Goal: Download file/media

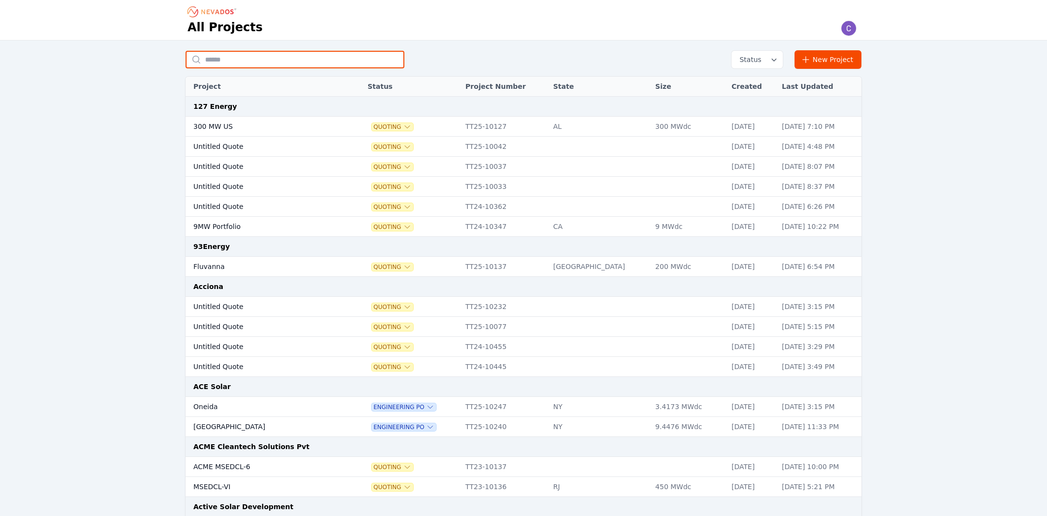
click at [314, 65] on input "text" at bounding box center [295, 60] width 219 height 18
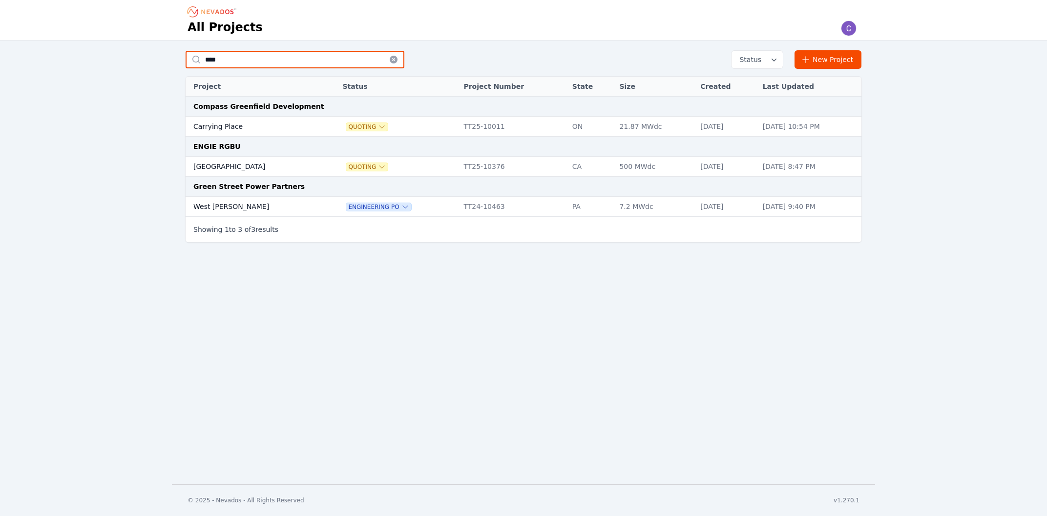
type input "****"
click at [267, 208] on td "West [PERSON_NAME]" at bounding box center [254, 207] width 137 height 20
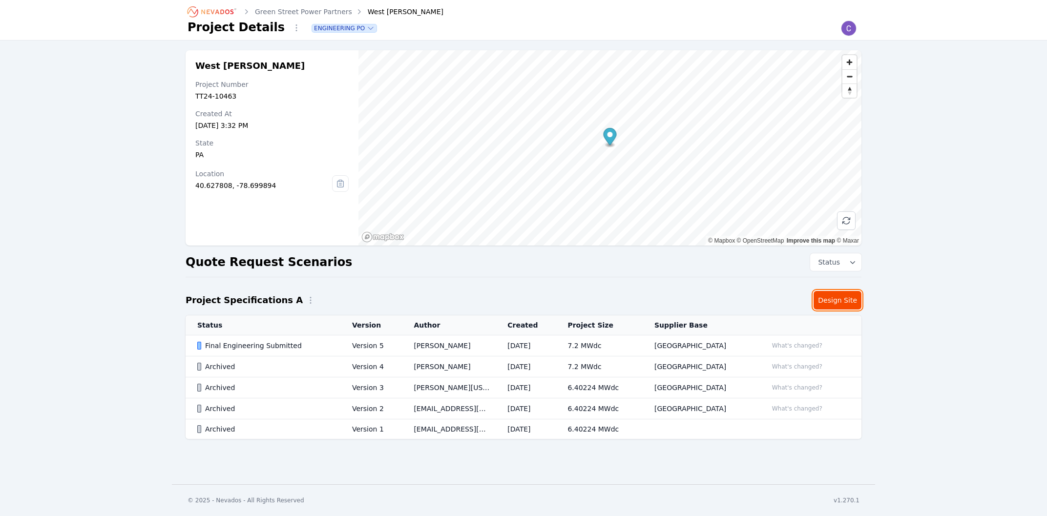
click at [826, 294] on link "Design Site" at bounding box center [838, 300] width 48 height 19
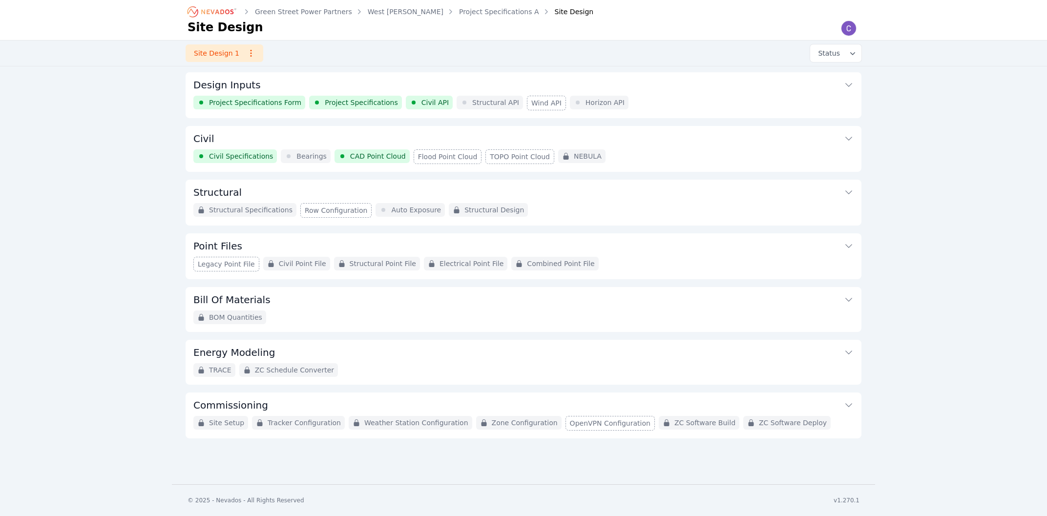
click at [264, 136] on button "Civil" at bounding box center [523, 137] width 660 height 23
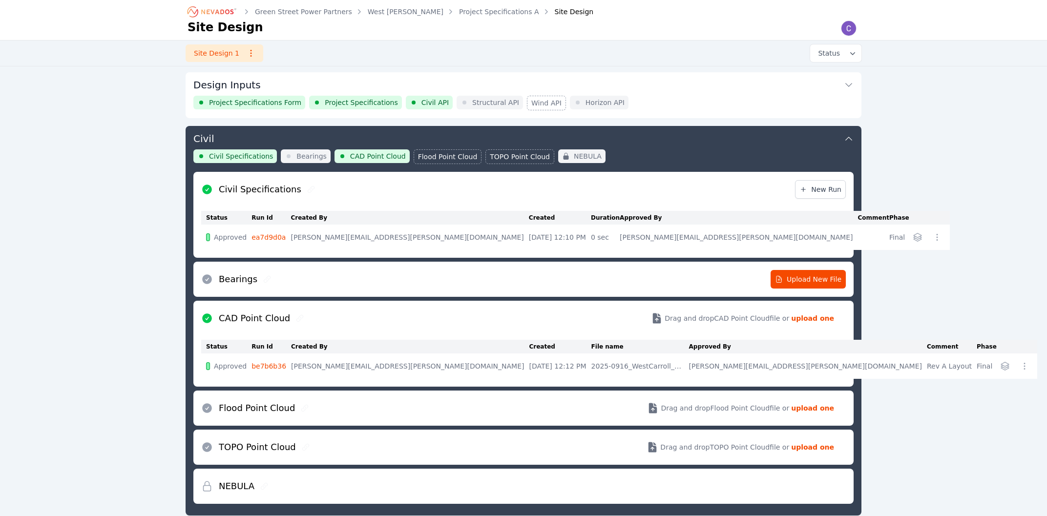
scroll to position [53, 0]
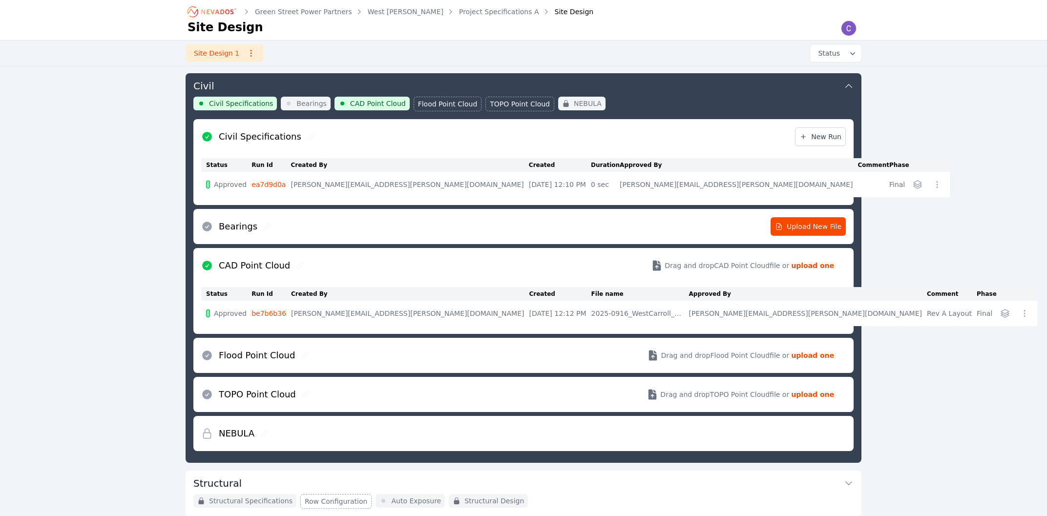
click at [208, 13] on icon "Breadcrumb" at bounding box center [213, 12] width 54 height 16
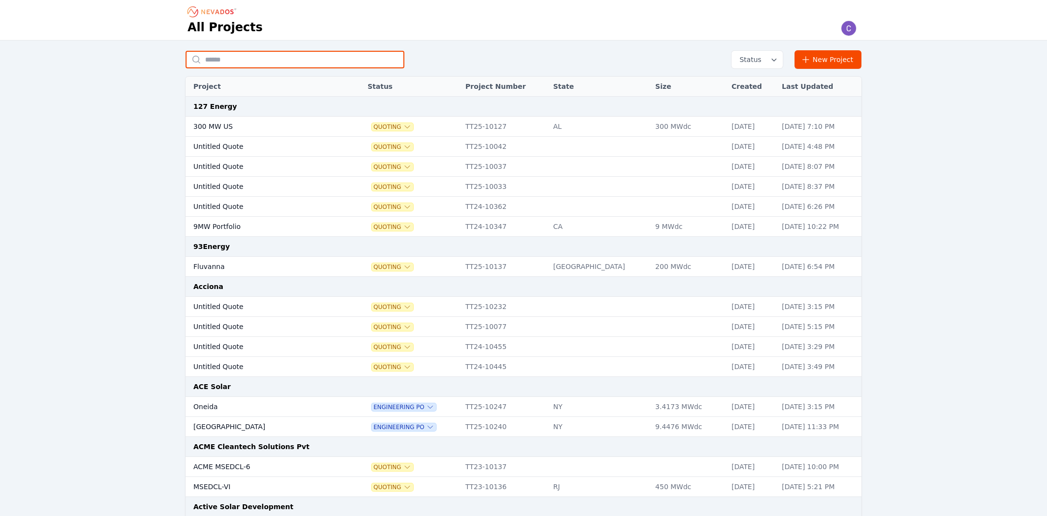
click at [287, 55] on input "text" at bounding box center [295, 60] width 219 height 18
click at [374, 88] on th "Status" at bounding box center [412, 87] width 98 height 20
click at [761, 58] on span "Status" at bounding box center [748, 60] width 26 height 10
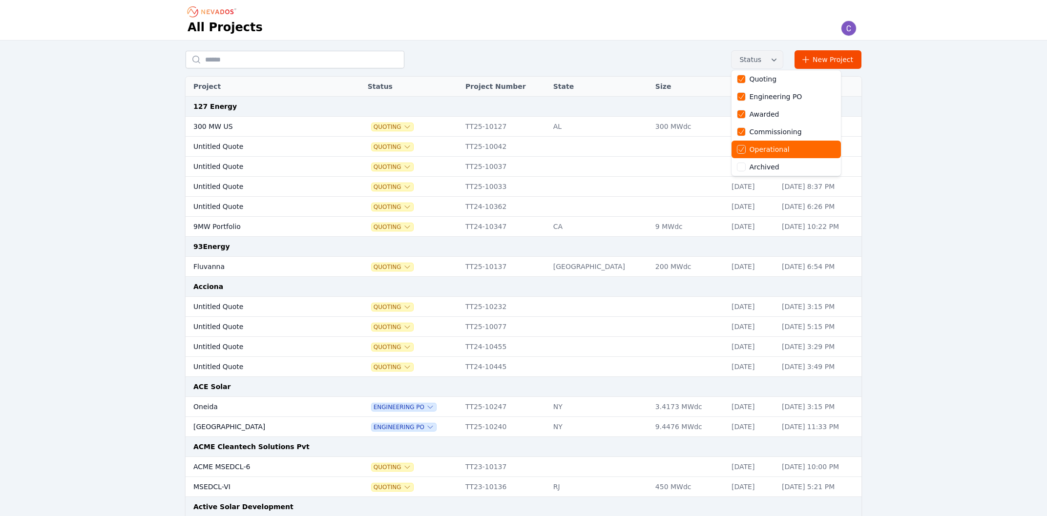
click at [782, 147] on div "Operational" at bounding box center [769, 150] width 40 height 10
click at [782, 132] on div "Commissioning" at bounding box center [775, 132] width 52 height 10
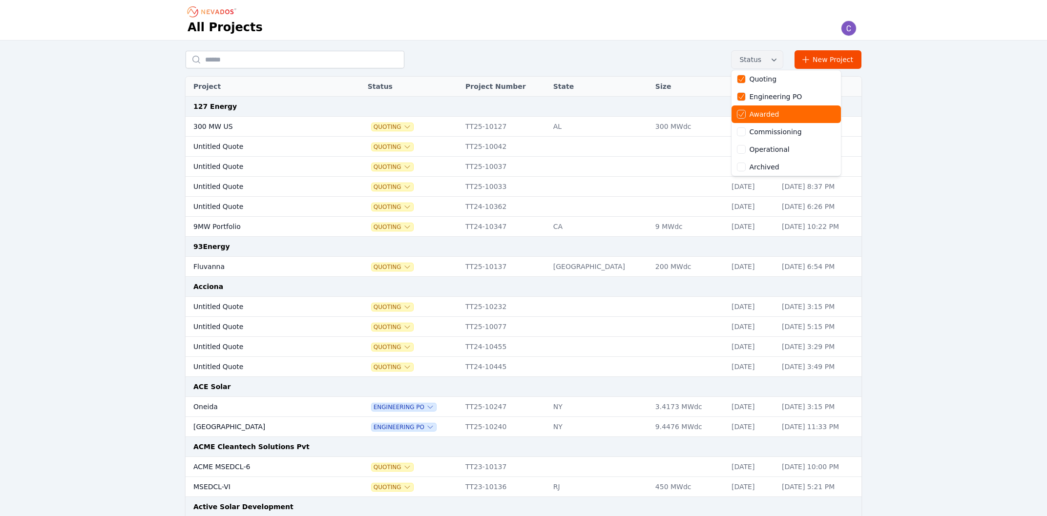
click at [784, 116] on div "Awarded" at bounding box center [780, 114] width 86 height 10
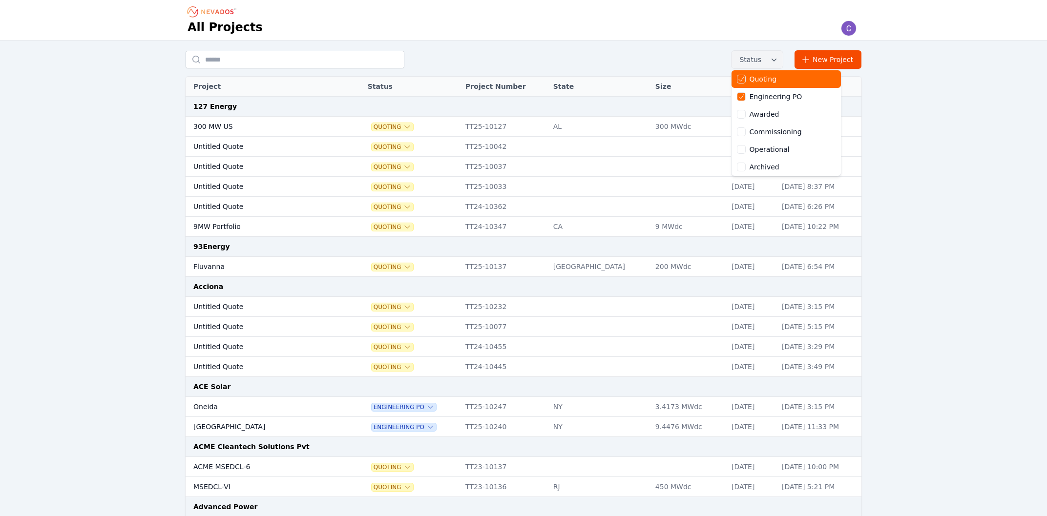
click at [790, 84] on div "Quoting" at bounding box center [780, 79] width 86 height 10
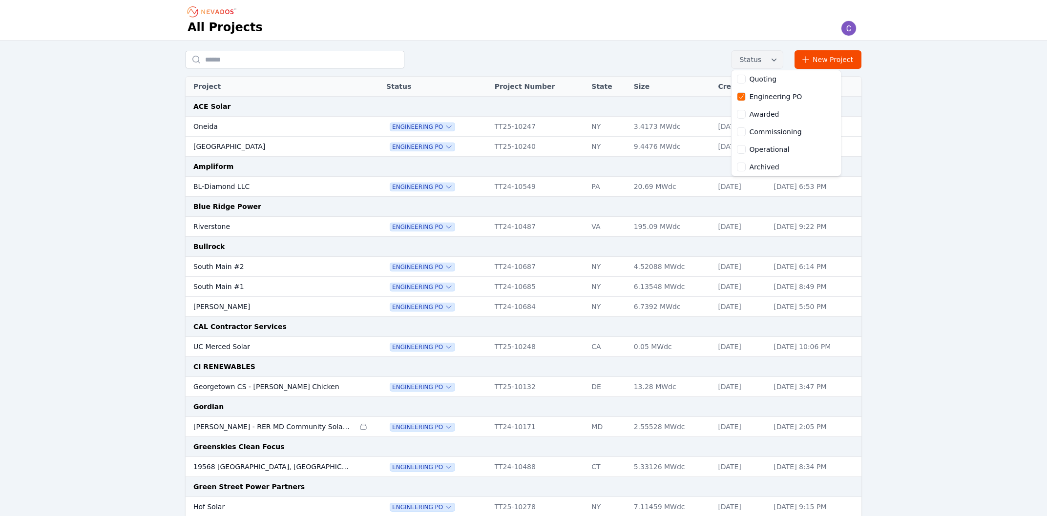
click at [280, 269] on div "Status Quoting Engineering PO Awarded Commissioning Operational Archived New Pr…" at bounding box center [523, 514] width 703 height 928
click at [243, 268] on td "South Main #2" at bounding box center [270, 267] width 169 height 20
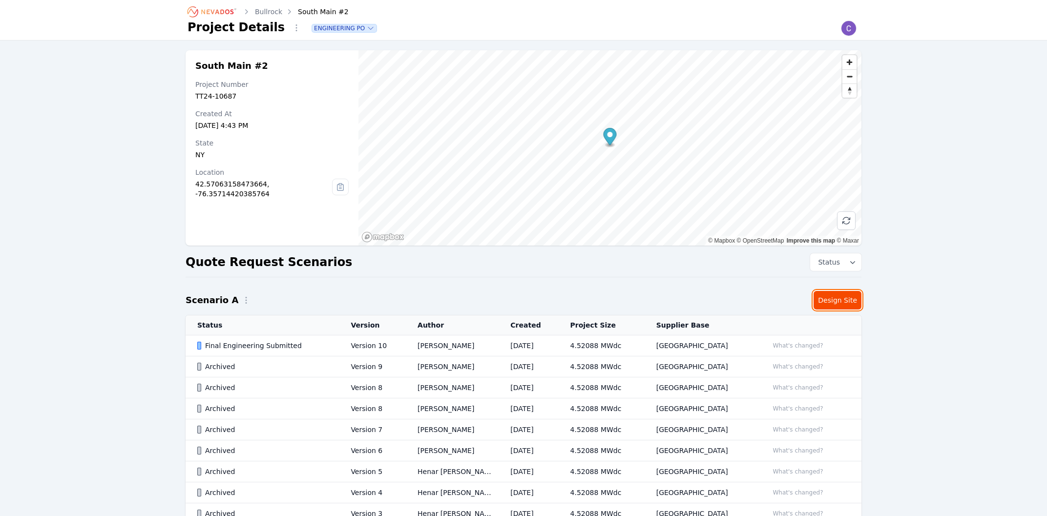
click at [827, 300] on link "Design Site" at bounding box center [838, 300] width 48 height 19
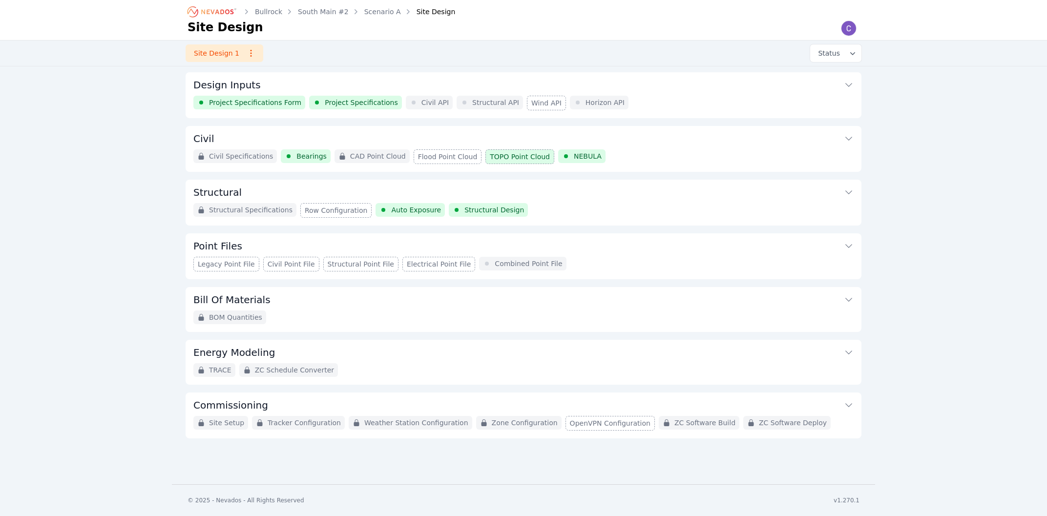
click at [258, 134] on button "Civil" at bounding box center [523, 137] width 660 height 23
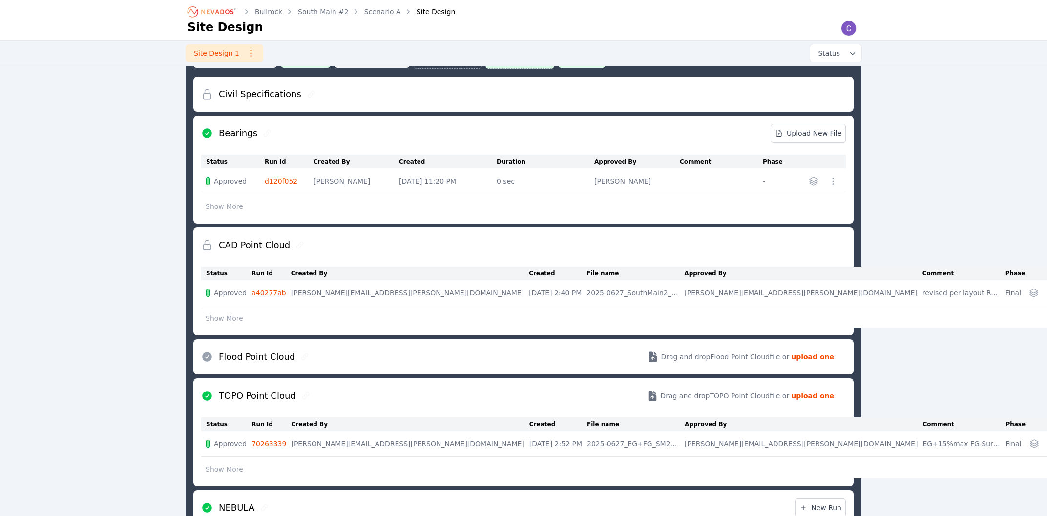
scroll to position [157, 0]
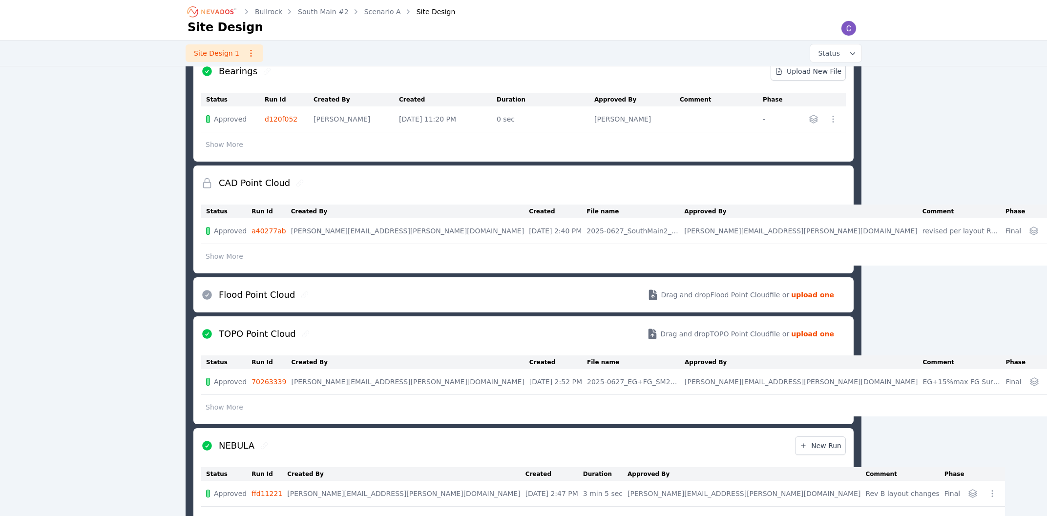
click at [1030, 380] on icon "button" at bounding box center [1034, 382] width 8 height 8
click at [879, 405] on span "south-main-2_topo-point-cloud_70263339.csv" at bounding box center [957, 403] width 157 height 10
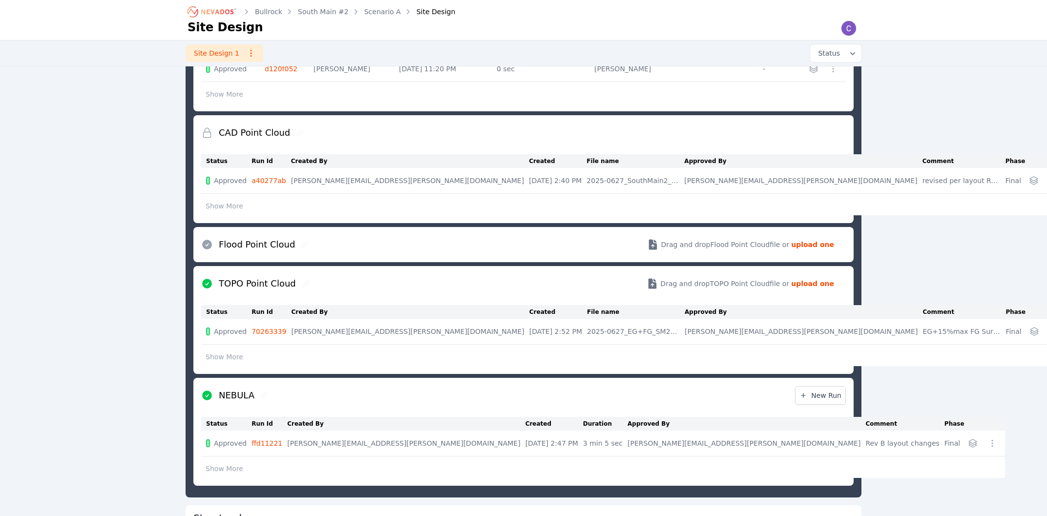
scroll to position [210, 0]
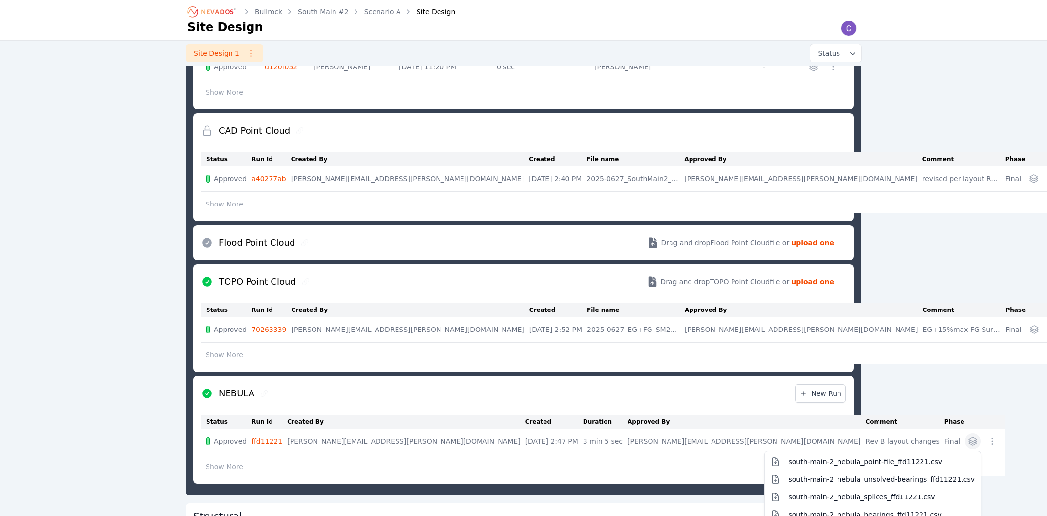
click at [969, 441] on icon "button" at bounding box center [973, 442] width 8 height 8
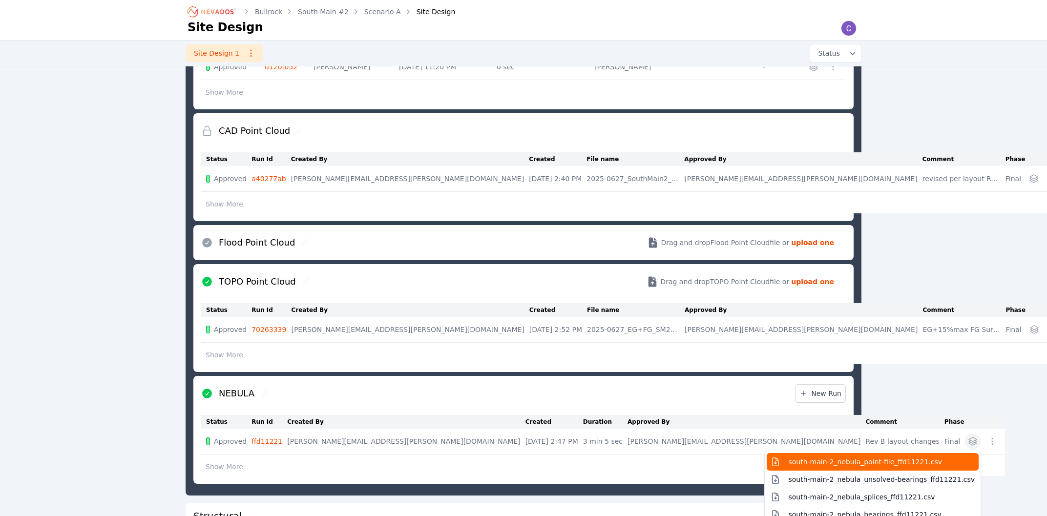
click at [788, 463] on span "south-main-2_nebula_point-file_ffd11221.csv" at bounding box center [865, 462] width 154 height 10
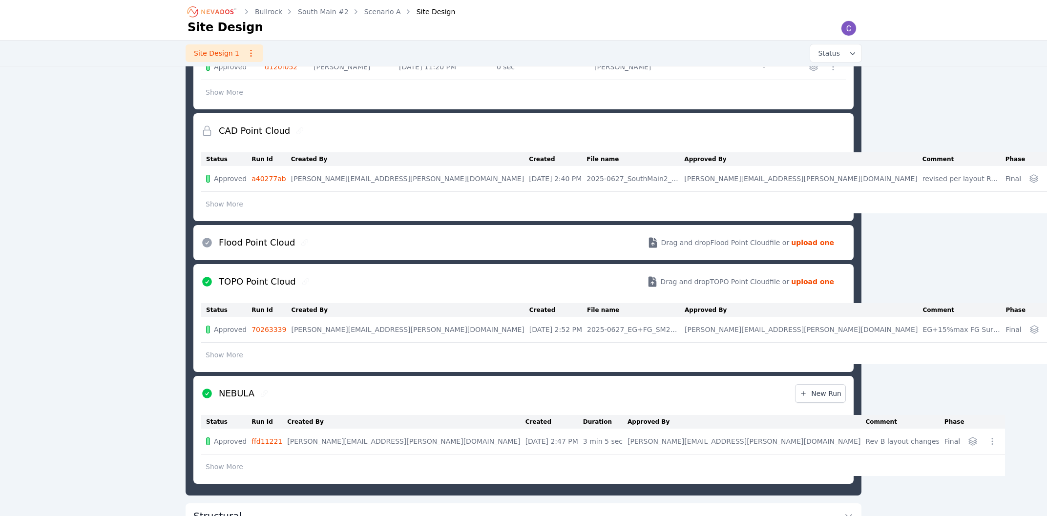
scroll to position [53, 0]
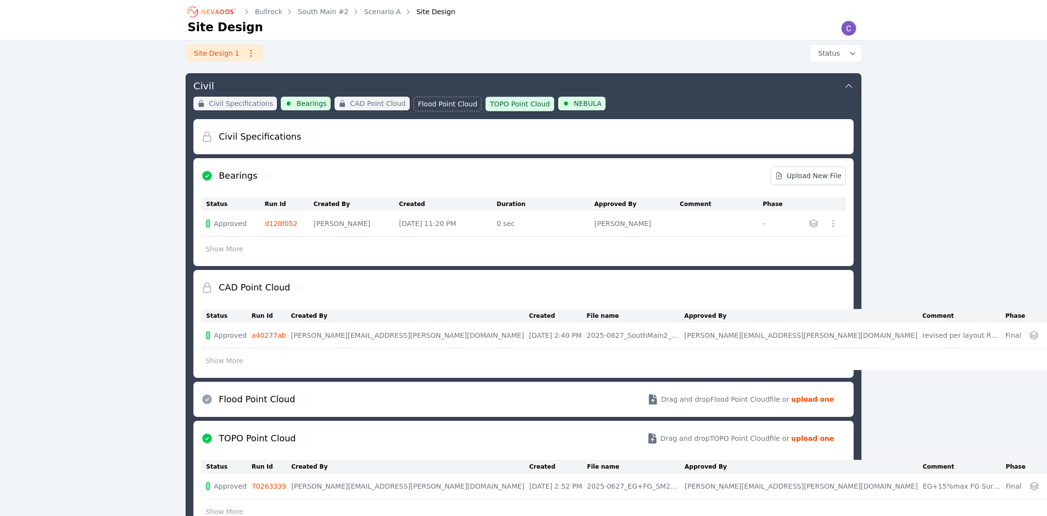
click at [964, 206] on div "[GEOGRAPHIC_DATA] #2 Scenario A Site Design Site Design Site Design 1 Status De…" at bounding box center [523, 437] width 1047 height 980
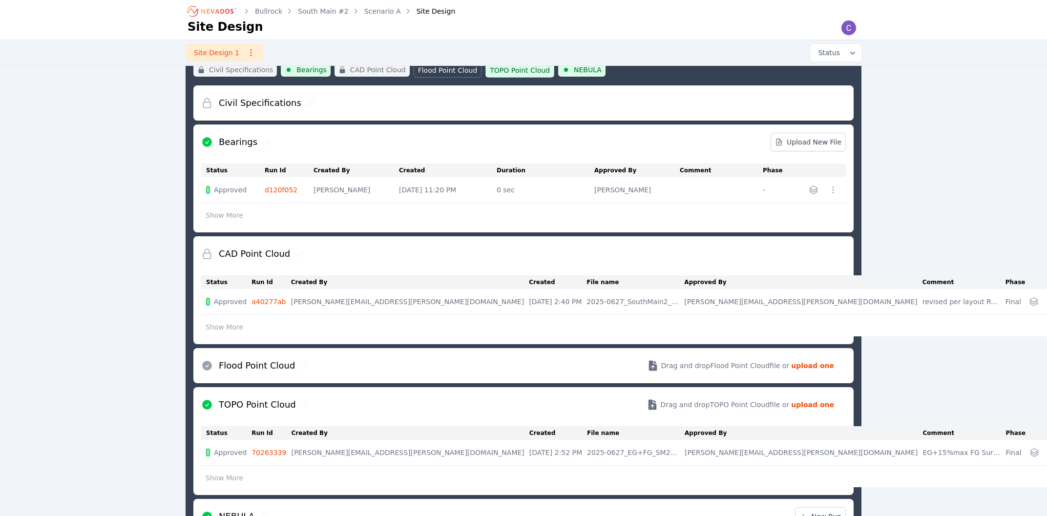
scroll to position [0, 0]
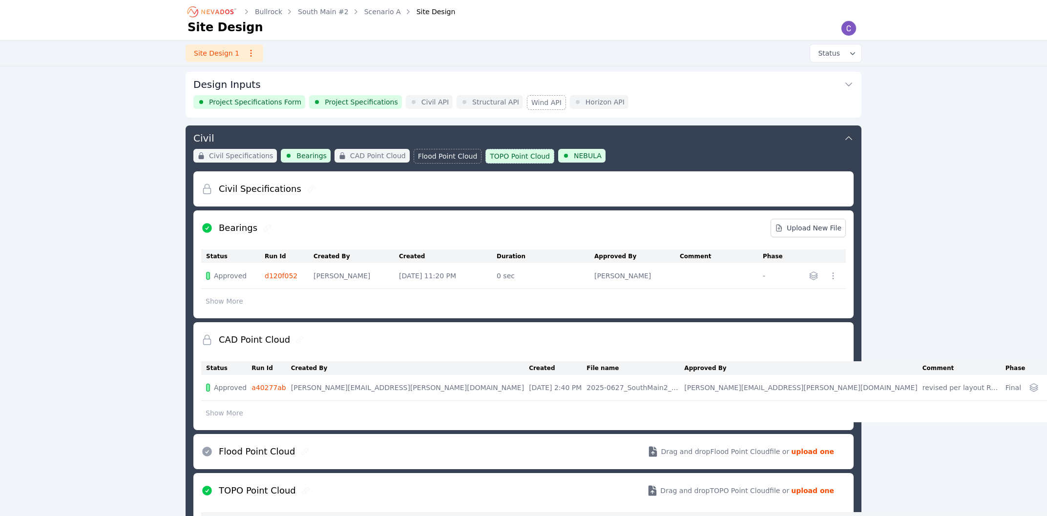
click at [319, 221] on div "Bearings Upload New File" at bounding box center [523, 227] width 645 height 35
click at [818, 277] on icon "button" at bounding box center [814, 276] width 10 height 10
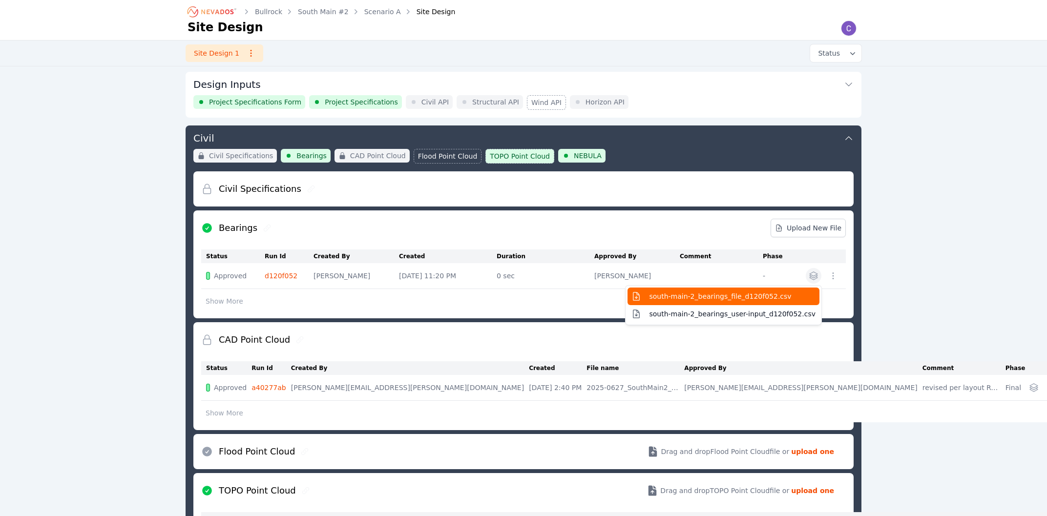
click at [794, 301] on button "south-main-2_bearings_file_d120f052.csv" at bounding box center [724, 297] width 192 height 18
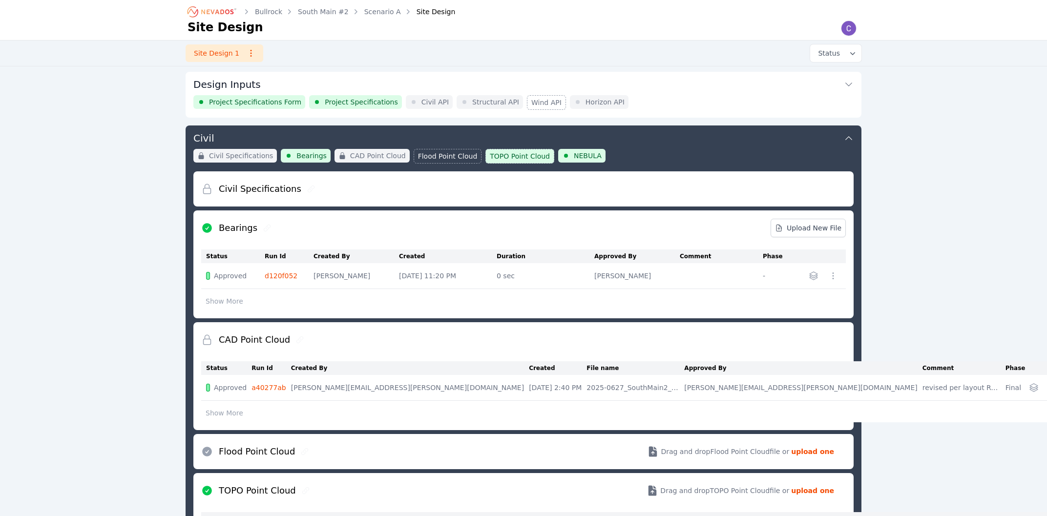
scroll to position [53, 0]
